Goal: Task Accomplishment & Management: Manage account settings

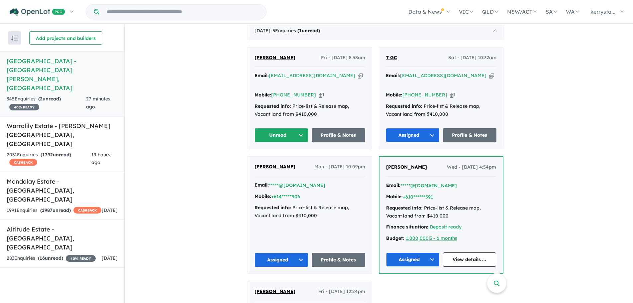
scroll to position [266, 0]
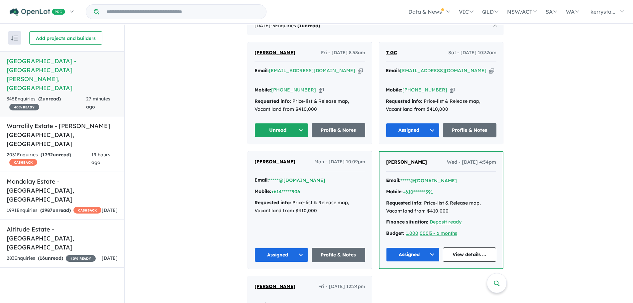
click at [270, 54] on span "[PERSON_NAME]" at bounding box center [275, 53] width 41 height 6
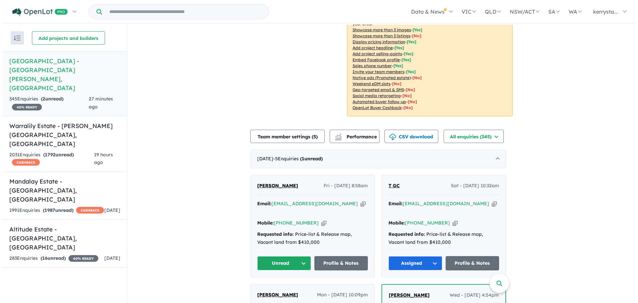
scroll to position [0, 0]
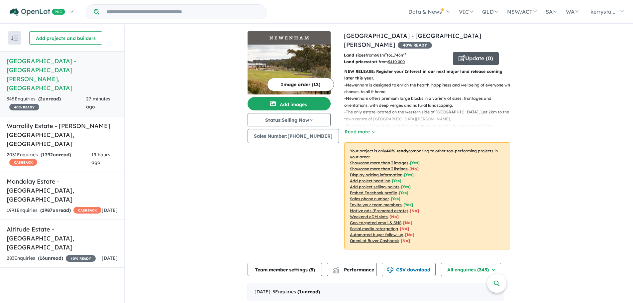
click at [477, 55] on button "Update ( 0 )" at bounding box center [476, 58] width 46 height 13
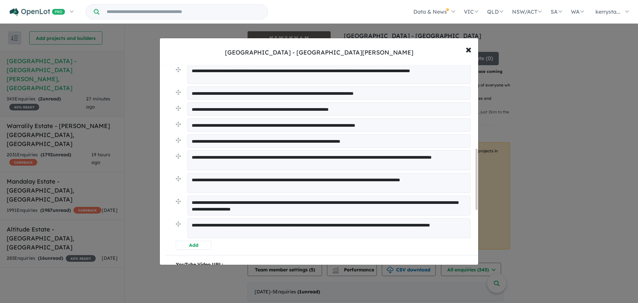
scroll to position [266, 0]
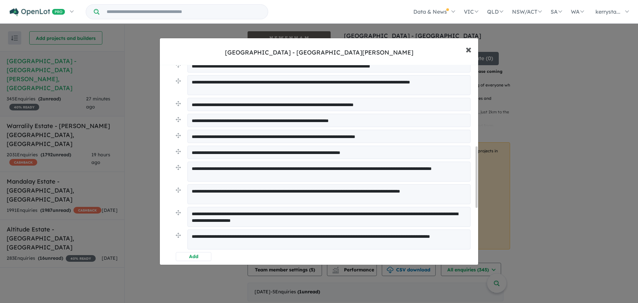
click at [469, 50] on span "×" at bounding box center [469, 49] width 6 height 14
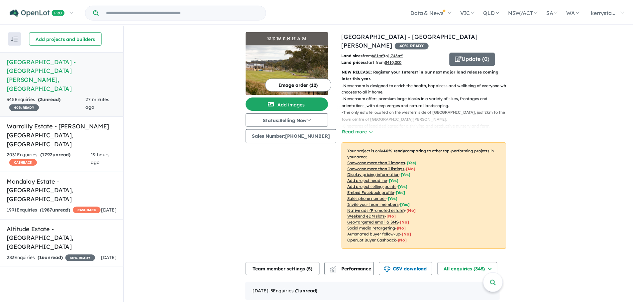
scroll to position [0, 0]
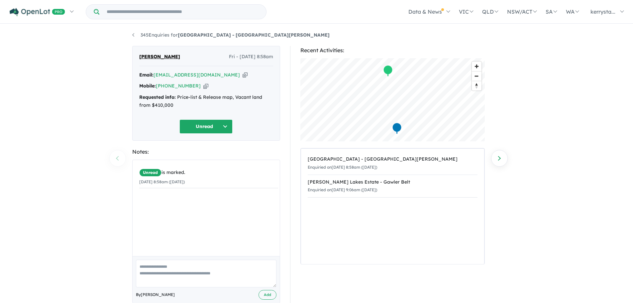
click at [203, 86] on icon "button" at bounding box center [205, 85] width 5 height 7
click at [243, 75] on icon "button" at bounding box center [245, 74] width 5 height 7
